Goal: Check status: Verify the current state of an ongoing process or item

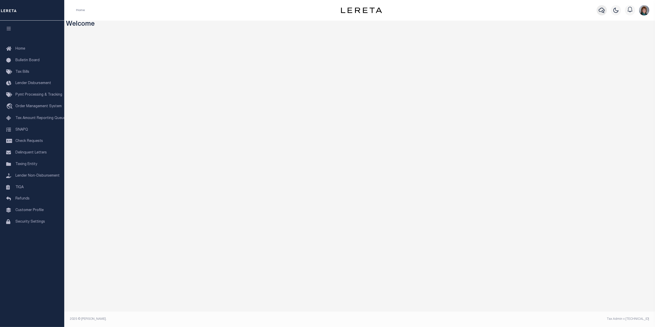
click at [604, 11] on icon "button" at bounding box center [601, 10] width 6 height 5
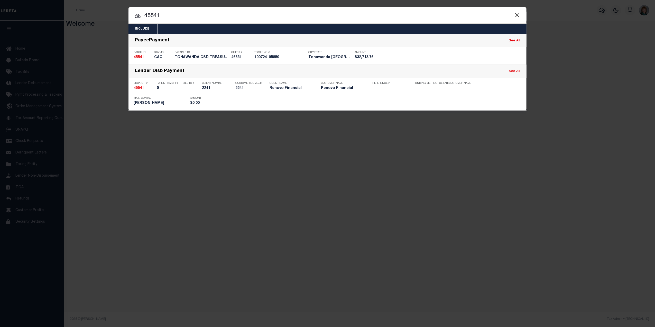
click at [517, 14] on button "Close" at bounding box center [516, 15] width 7 height 7
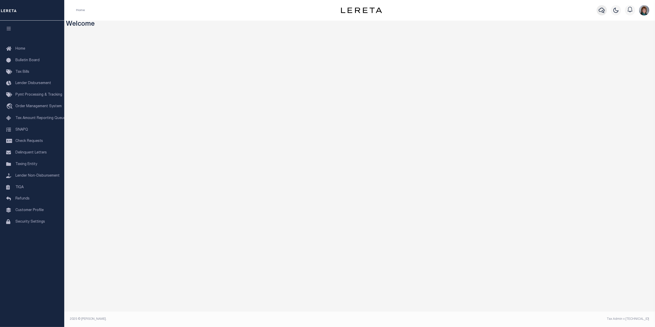
click at [598, 8] on icon "button" at bounding box center [601, 10] width 6 height 6
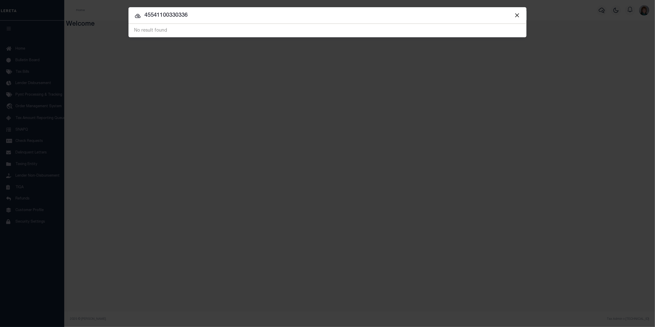
drag, startPoint x: 255, startPoint y: 14, endPoint x: 145, endPoint y: 20, distance: 109.6
click at [145, 20] on input "45541100330336" at bounding box center [327, 15] width 398 height 9
type input "10030336"
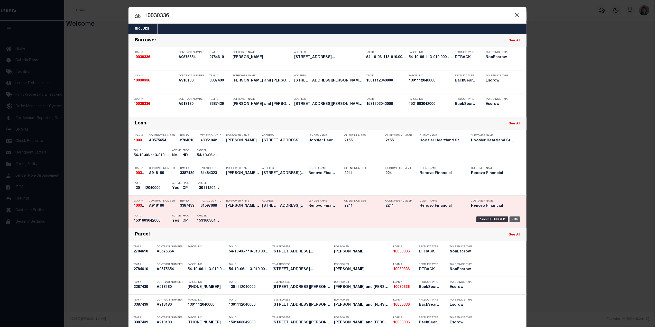
click at [512, 217] on div "OMS" at bounding box center [514, 219] width 11 height 6
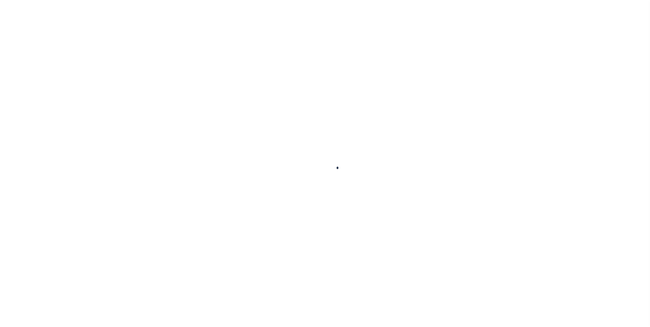
type input "10030336"
type input "[PERSON_NAME] and [PERSON_NAME] LLC"
select select
type input "[STREET_ADDRESS]"
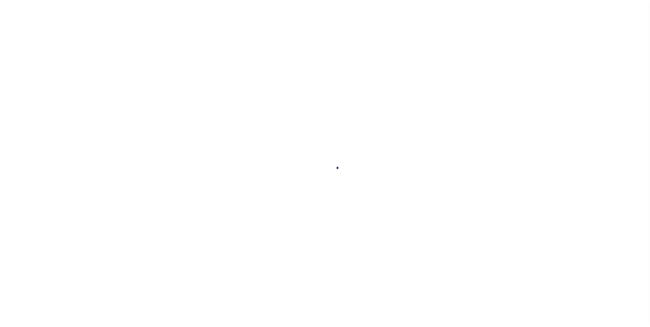
type input "[GEOGRAPHIC_DATA]"
select select
select select "Escrow"
type input "[STREET_ADDRESS][PERSON_NAME]"
type input "[PHONE_NUMBER]"
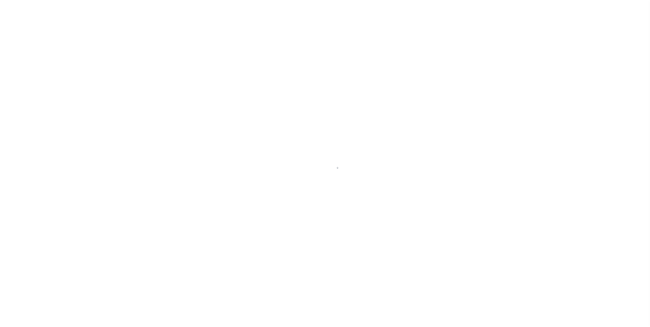
select select
type input "Summerville SC, 29485"
type input "a0kUS000005UReE"
type input "SC"
select select
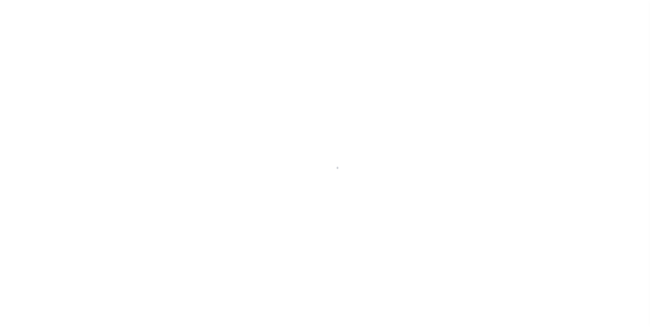
select select "25067"
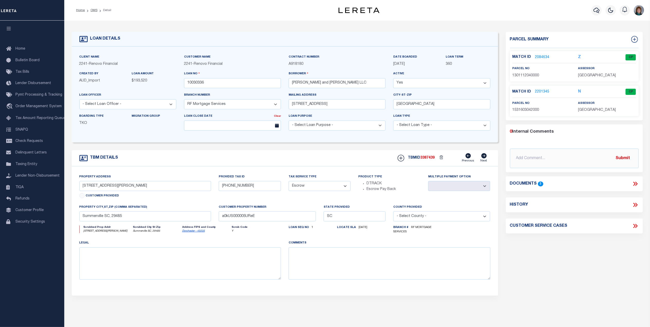
click at [543, 90] on link "2201345" at bounding box center [542, 91] width 14 height 5
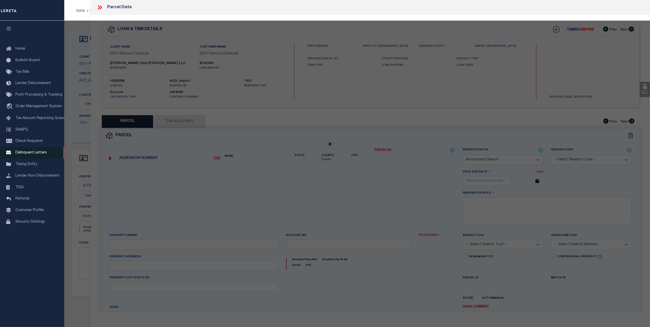
checkbox input "false"
select select "CP"
type input "[PERSON_NAME]"
select select "EML"
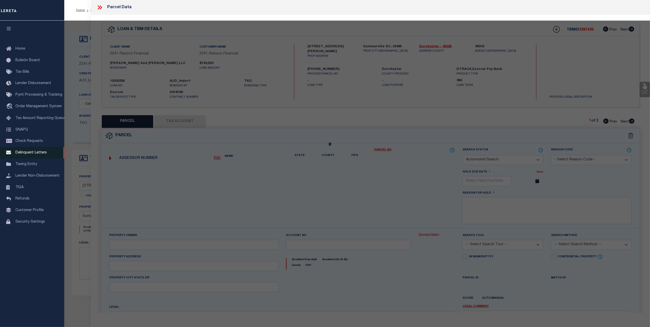
select select
type input "102 Muir Ct Unit B"
checkbox input "false"
type input "Summerville, SC"
type textarea "Added per client request"
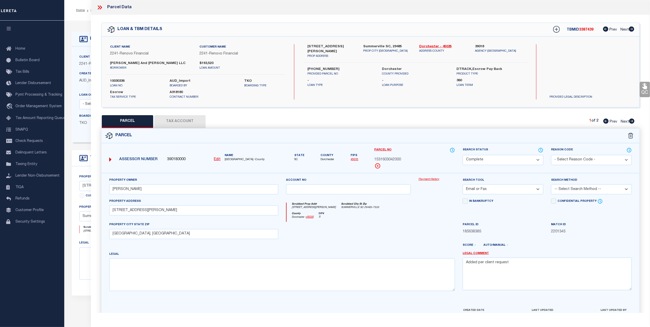
click at [429, 179] on link "Payment History" at bounding box center [436, 179] width 36 height 4
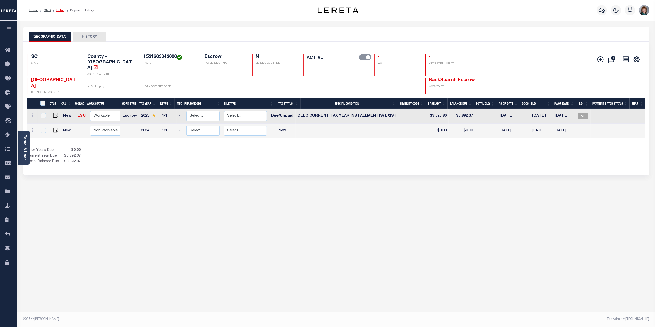
click at [59, 11] on link "Detail" at bounding box center [60, 10] width 8 height 3
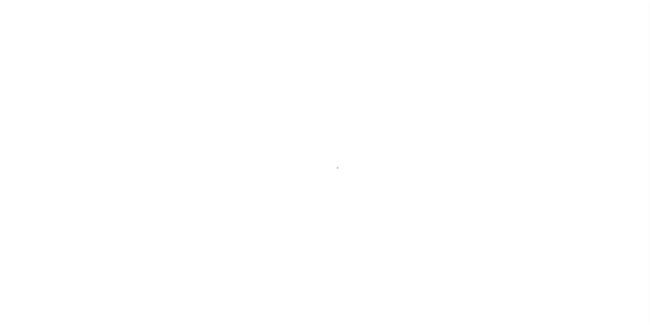
select select "Escrow"
type input "[STREET_ADDRESS][PERSON_NAME]"
type input "[PHONE_NUMBER]"
select select
type input "Summerville SC, 29485"
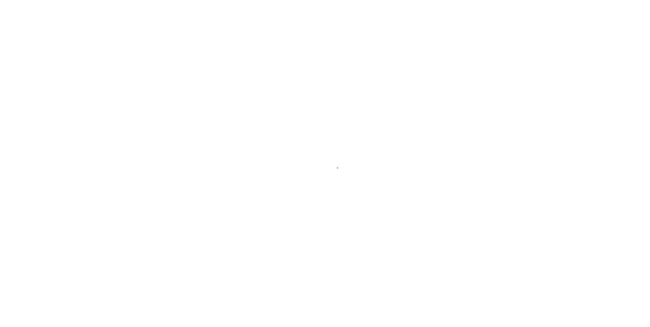
type input "a0kUS000005UReE"
type input "SC"
select select
select select "25067"
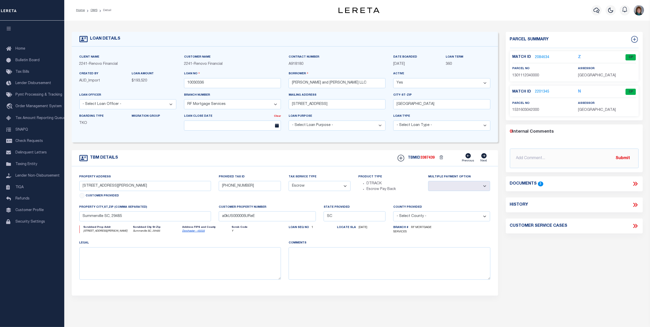
click at [539, 57] on link "2084634" at bounding box center [542, 57] width 14 height 5
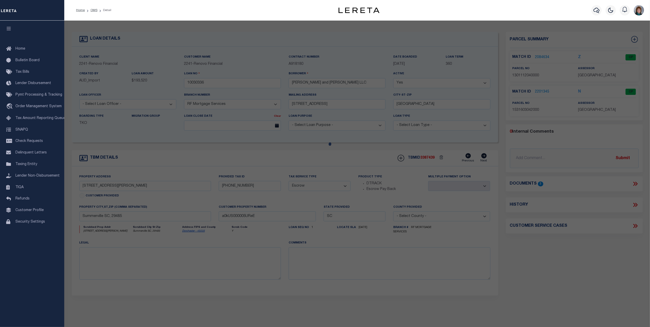
checkbox input "false"
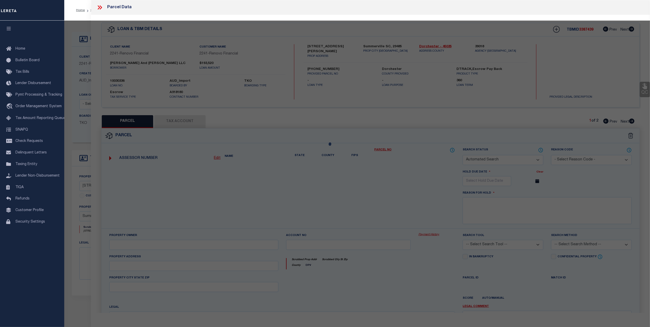
select select "CP"
type input "INMAN STEVEN SCOTT"
select select "AGW"
select select
type input "[STREET_ADDRESS][PERSON_NAME]"
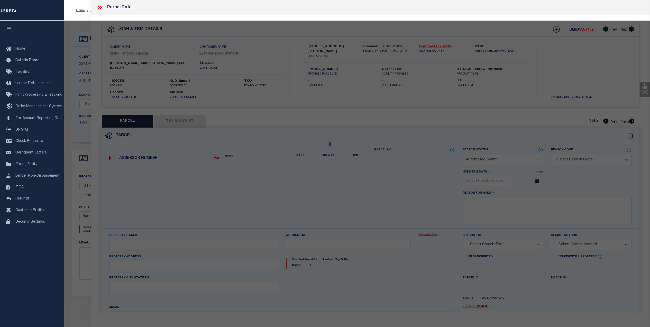
checkbox input "false"
type input "Summerville SC, 29485"
type textarea "Lot30"
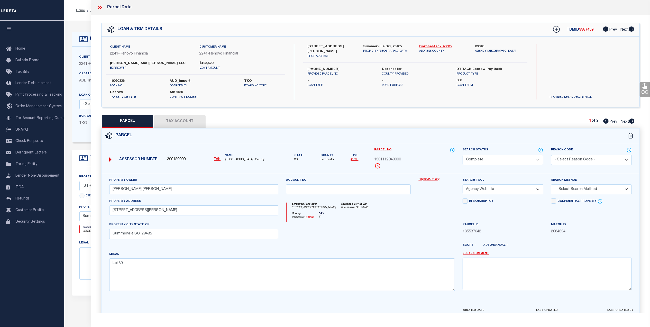
click at [431, 180] on link "Payment History" at bounding box center [436, 179] width 36 height 4
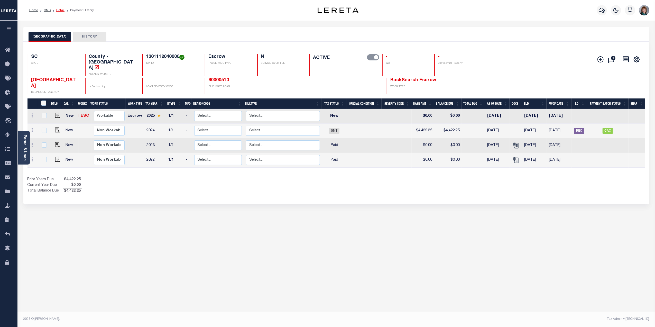
click at [60, 11] on link "Detail" at bounding box center [60, 10] width 8 height 3
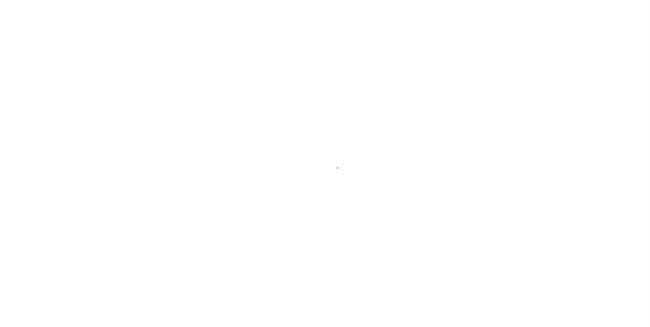
select select "Escrow"
type input "[STREET_ADDRESS][PERSON_NAME]"
type input "[PHONE_NUMBER]"
select select
type input "Summerville SC, 29485"
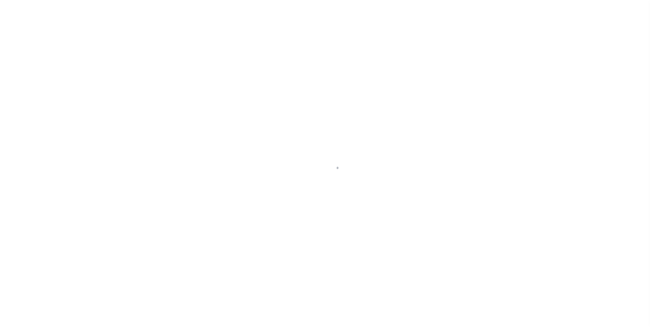
type input "a0kUS000005UReE"
type input "SC"
select select
select select "25067"
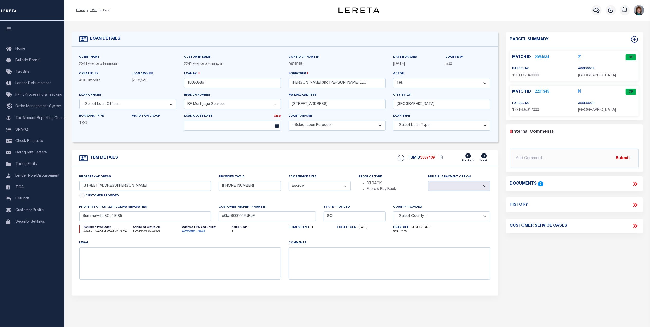
click at [543, 93] on link "2201345" at bounding box center [542, 91] width 14 height 5
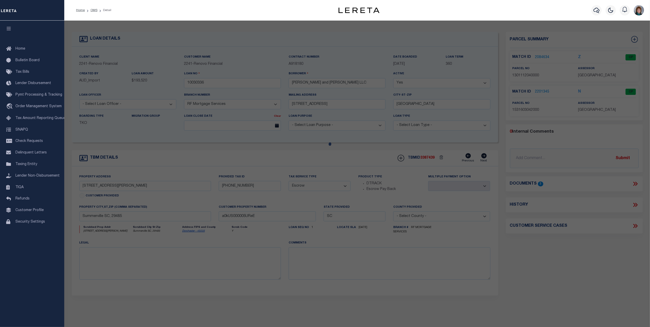
checkbox input "false"
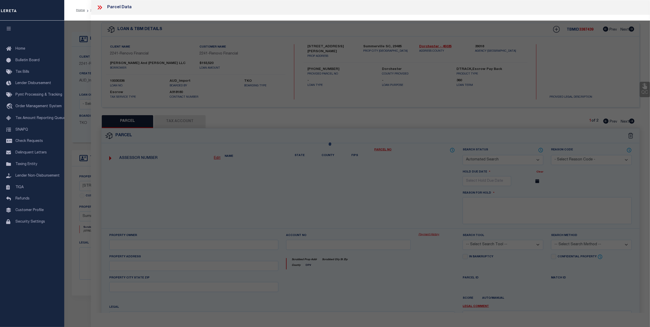
select select "CP"
type input "Dycus, Sean"
select select "EML"
select select
type input "102 Muir Ct Unit B"
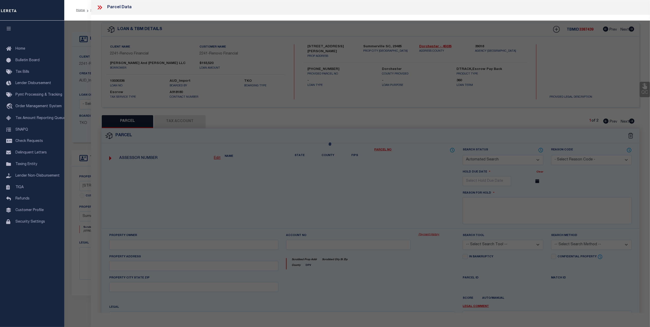
checkbox input "false"
type input "Summerville, SC"
type textarea "Added per client request"
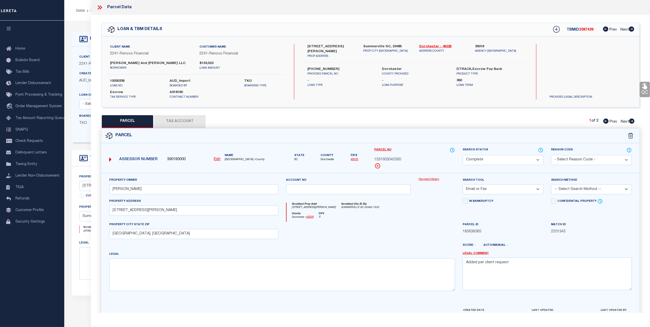
click at [424, 180] on link "Payment History" at bounding box center [436, 179] width 36 height 4
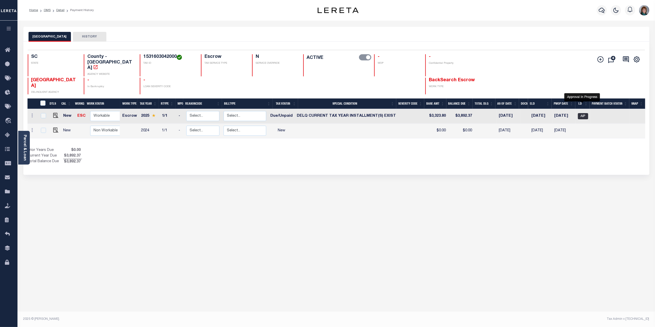
click at [584, 113] on span "AIP" at bounding box center [583, 116] width 10 height 6
checkbox input "true"
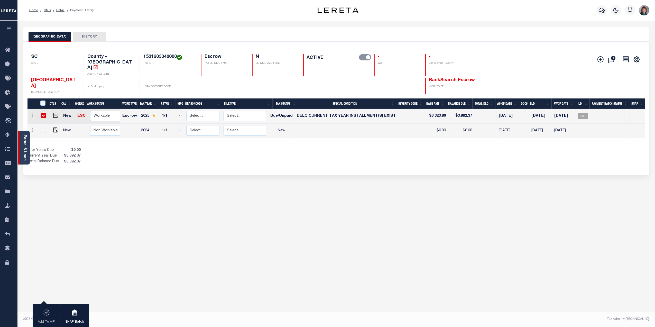
click at [22, 146] on div "Parcel & Loan" at bounding box center [24, 148] width 12 height 34
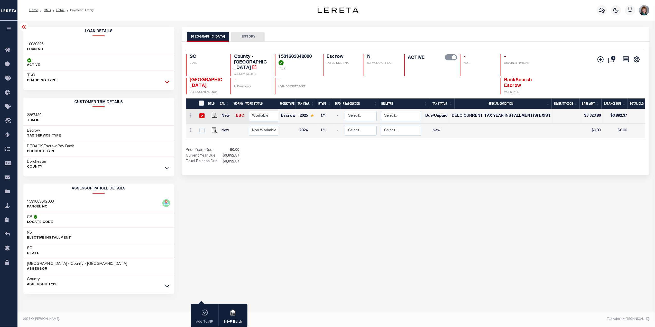
click at [168, 82] on icon at bounding box center [167, 82] width 4 height 3
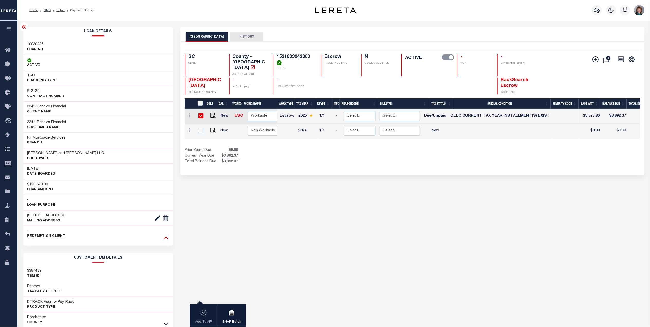
click at [166, 240] on icon at bounding box center [166, 237] width 4 height 5
